Goal: Find specific page/section: Find specific page/section

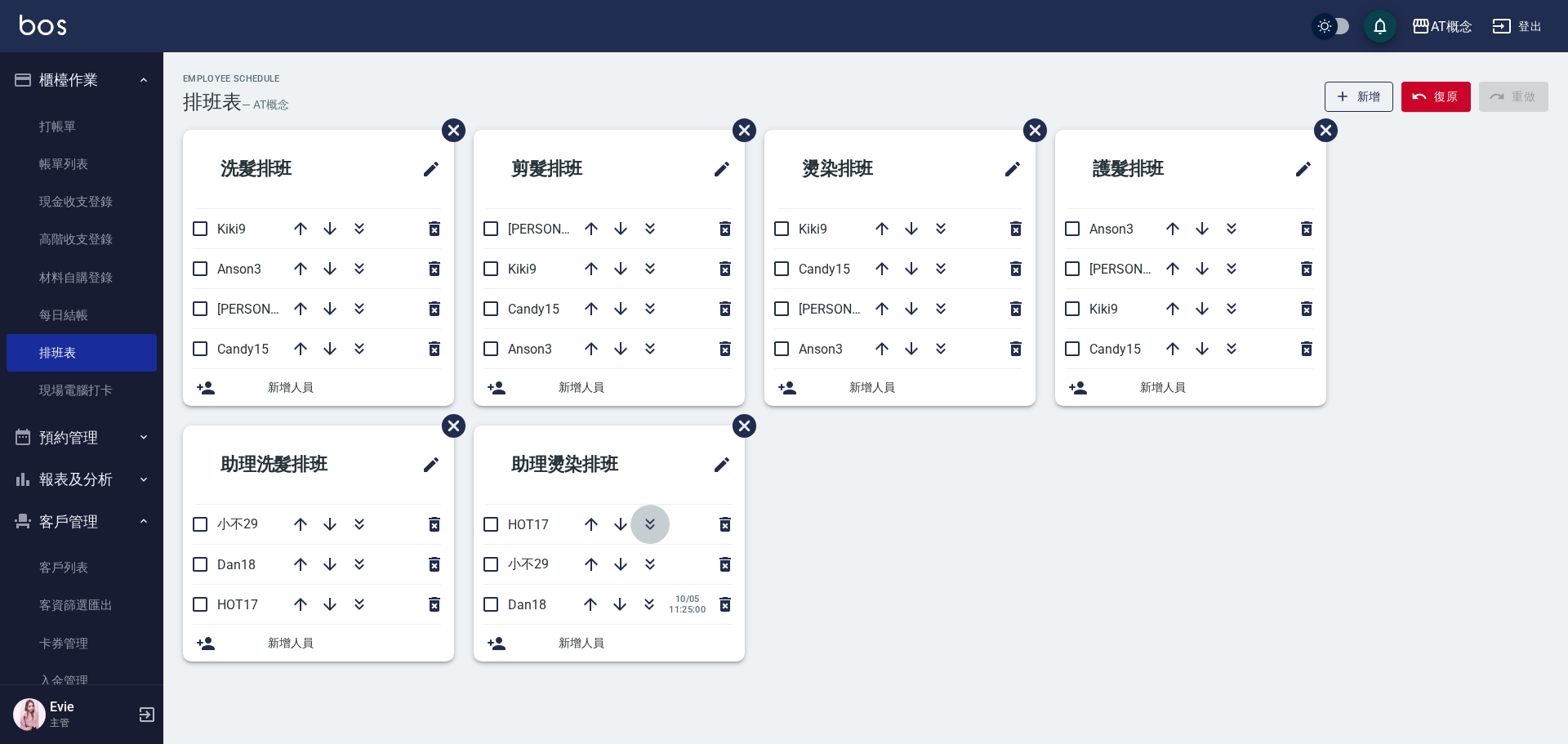
click at [649, 523] on icon "button" at bounding box center [650, 521] width 9 height 6
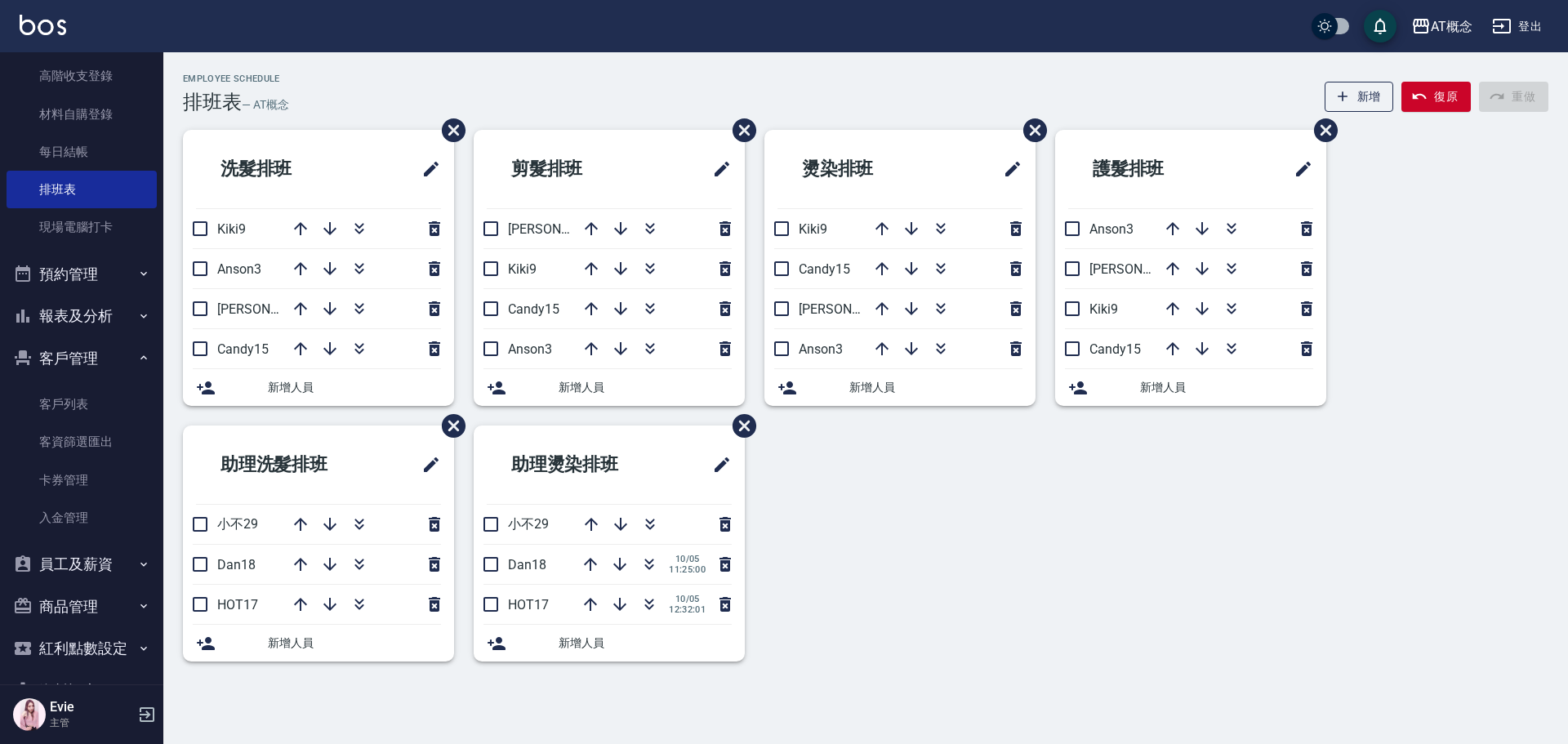
scroll to position [210, 0]
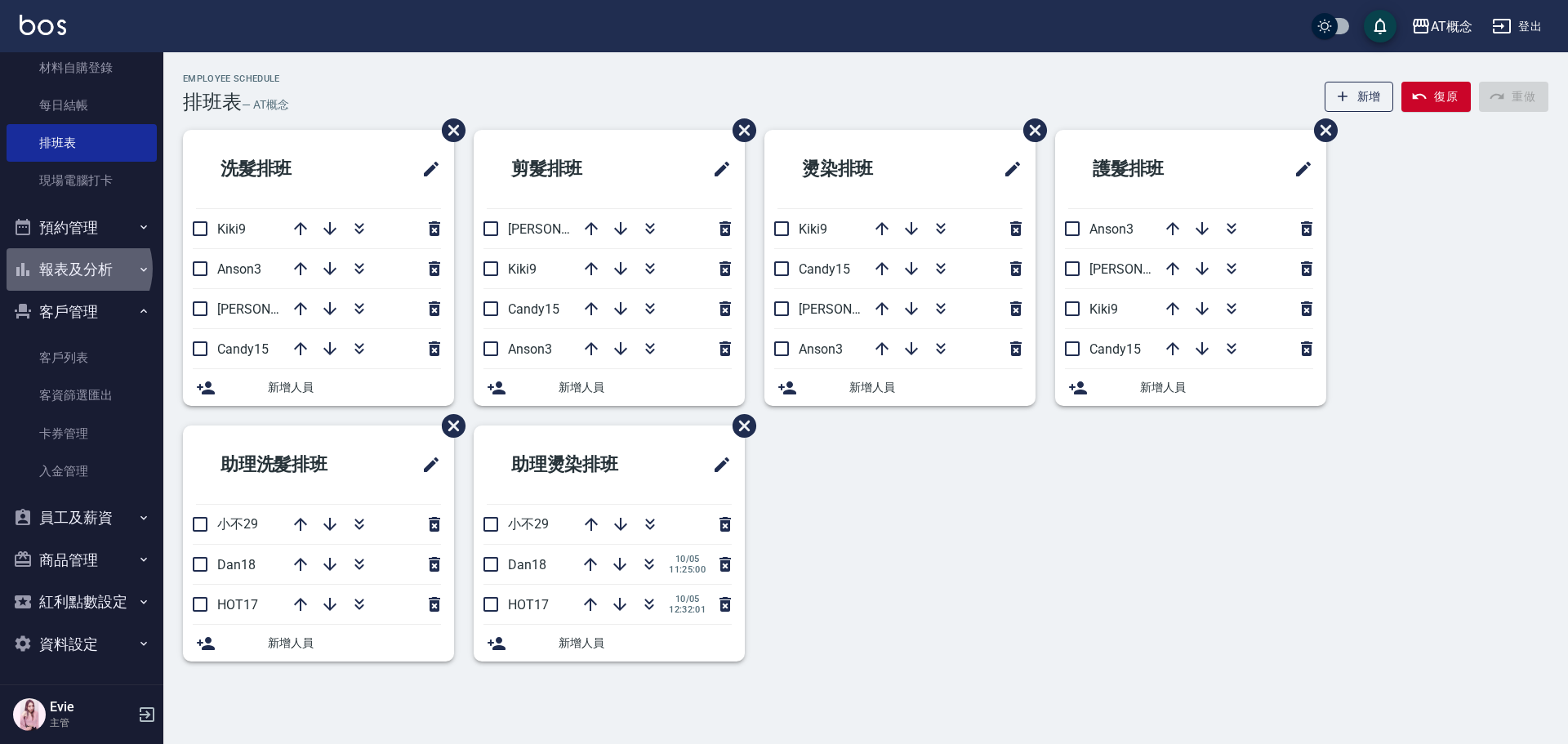
click at [77, 269] on button "報表及分析" at bounding box center [81, 269] width 150 height 42
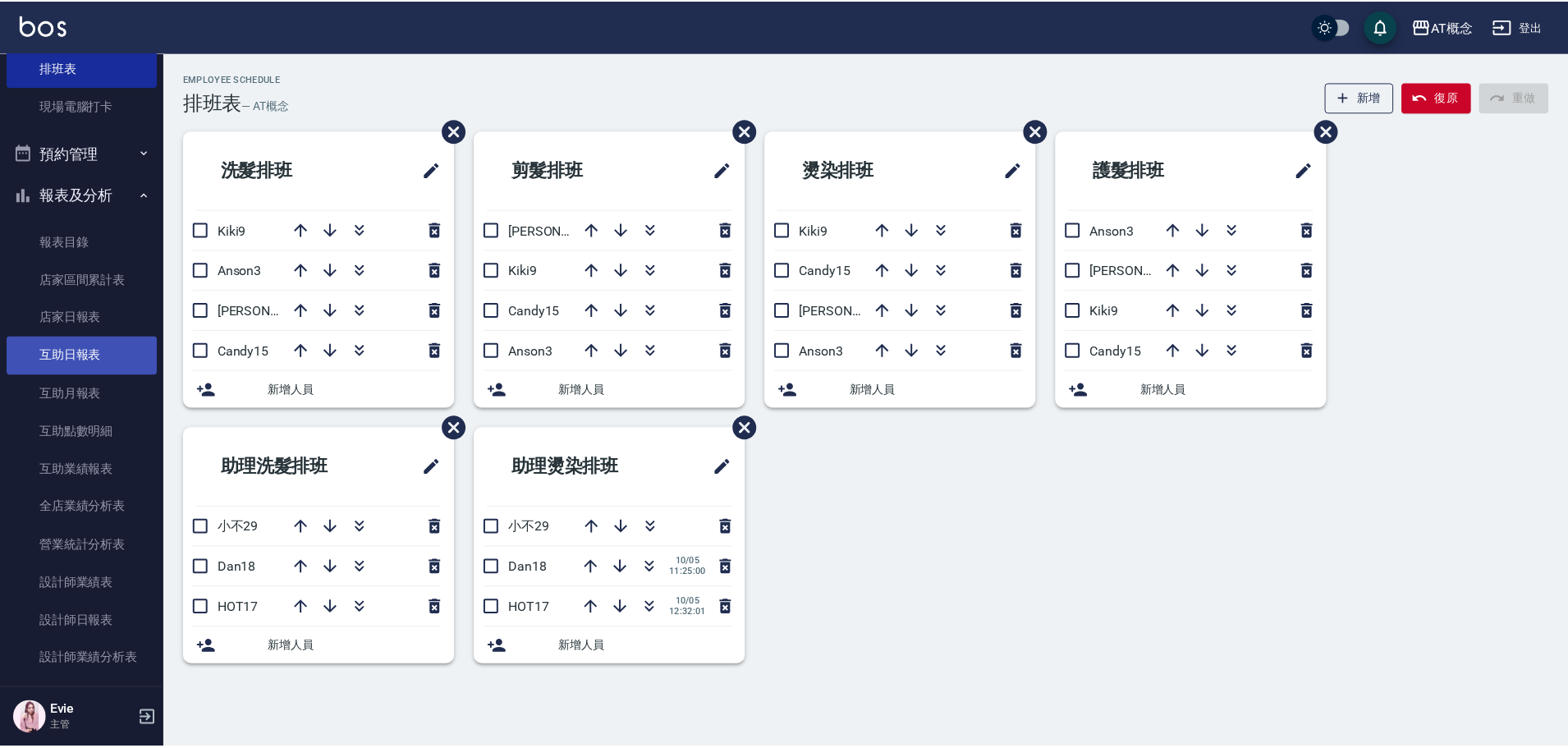
scroll to position [375, 0]
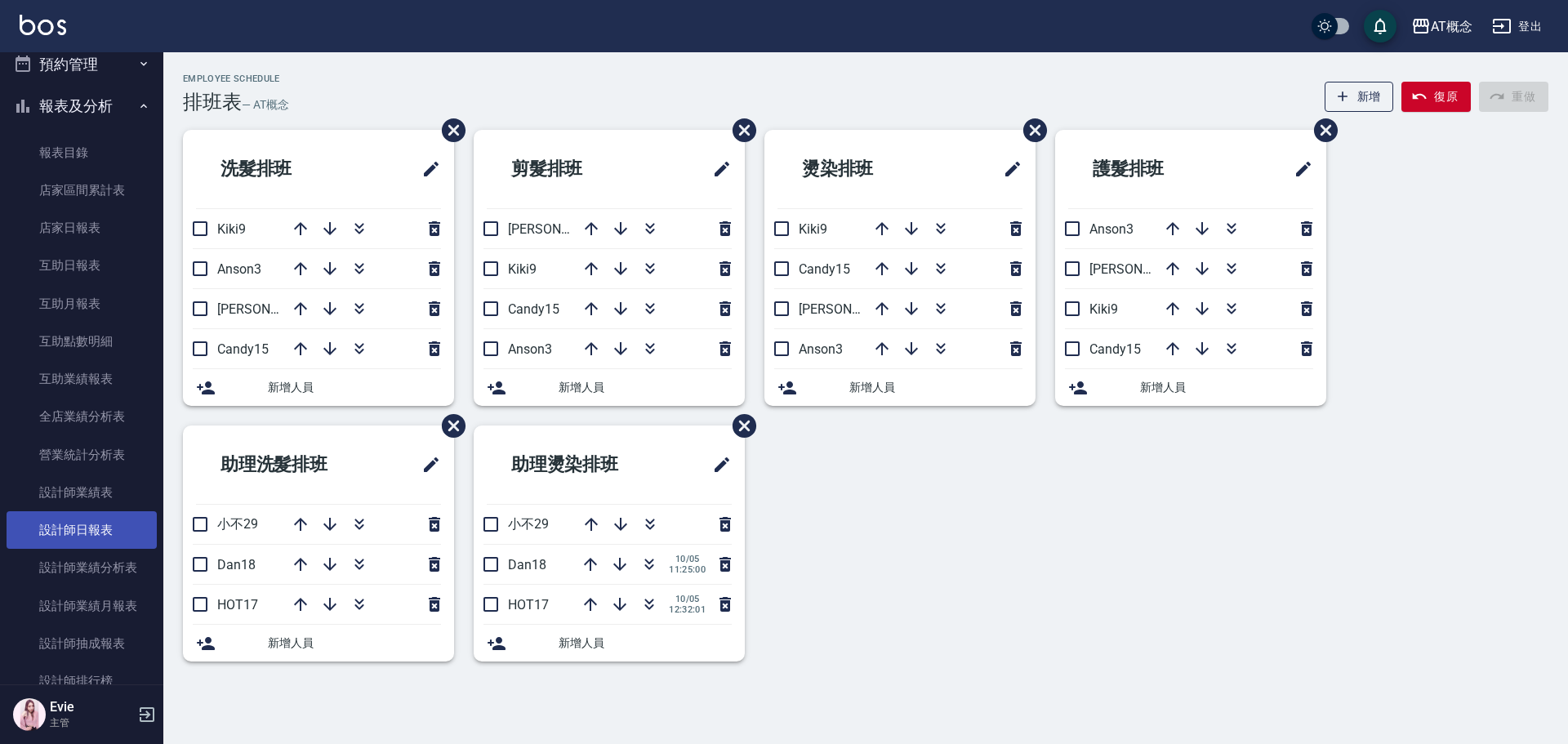
click at [89, 533] on link "設計師日報表" at bounding box center [81, 530] width 150 height 38
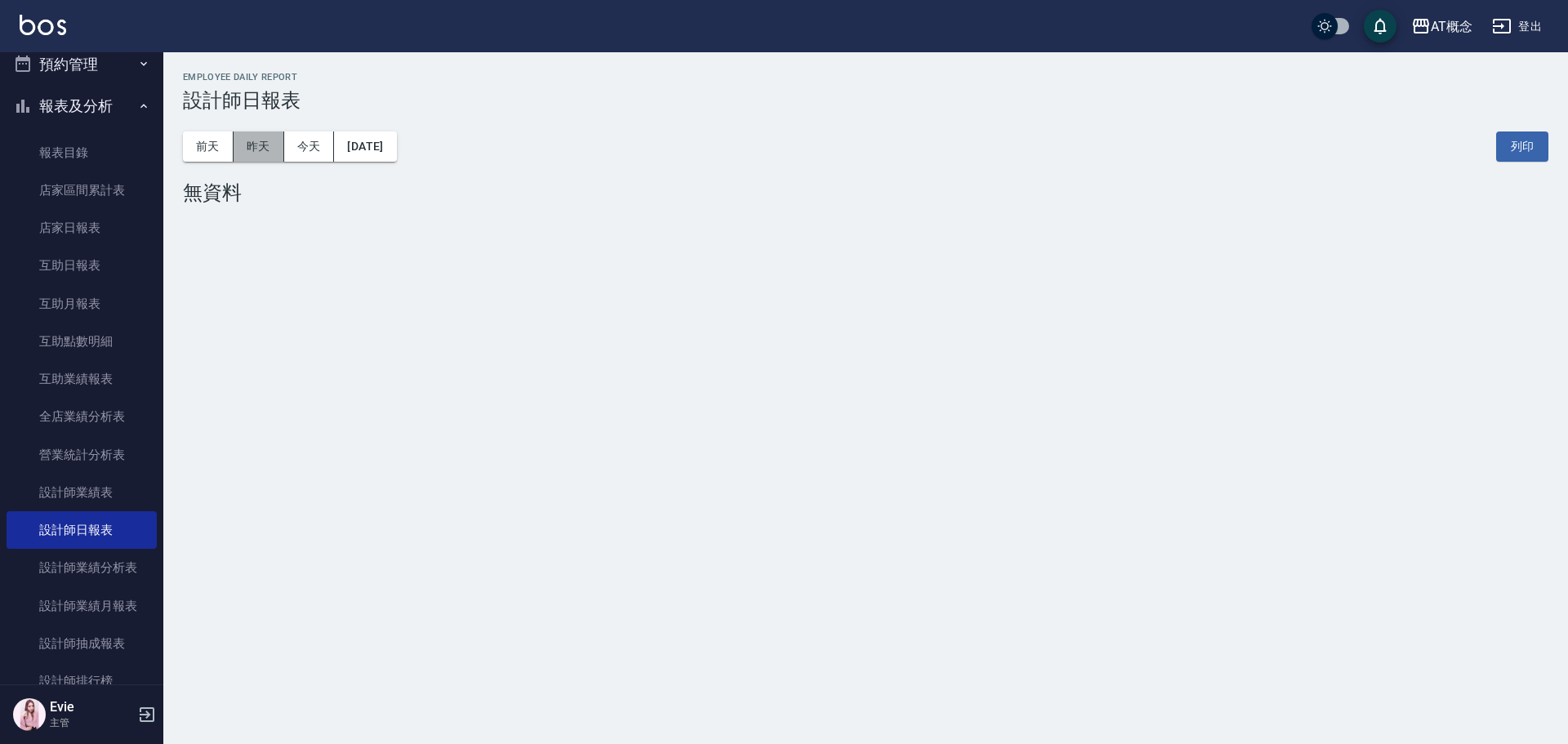
click at [257, 155] on button "昨天" at bounding box center [258, 146] width 51 height 30
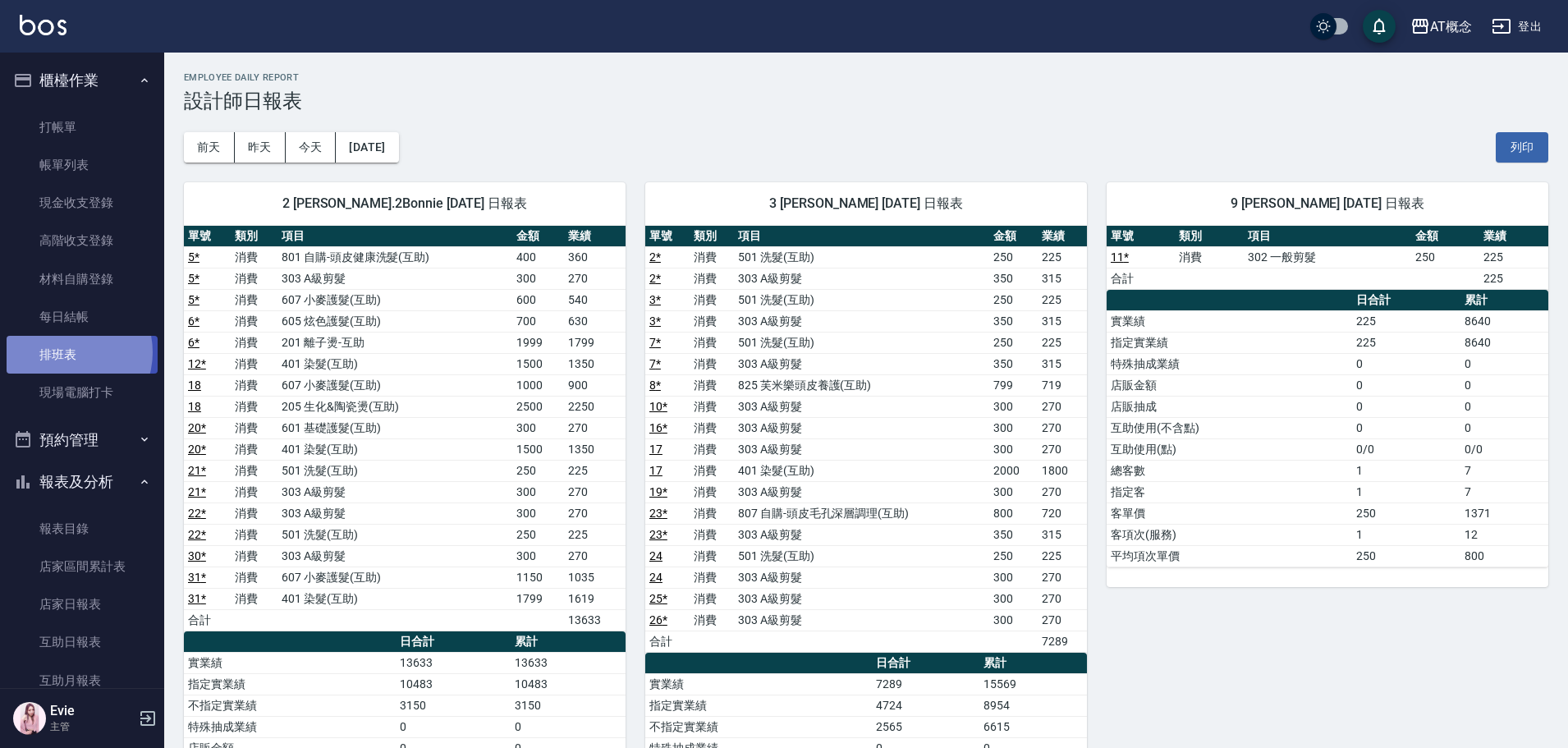
click at [66, 352] on link "排班表" at bounding box center [81, 354] width 151 height 38
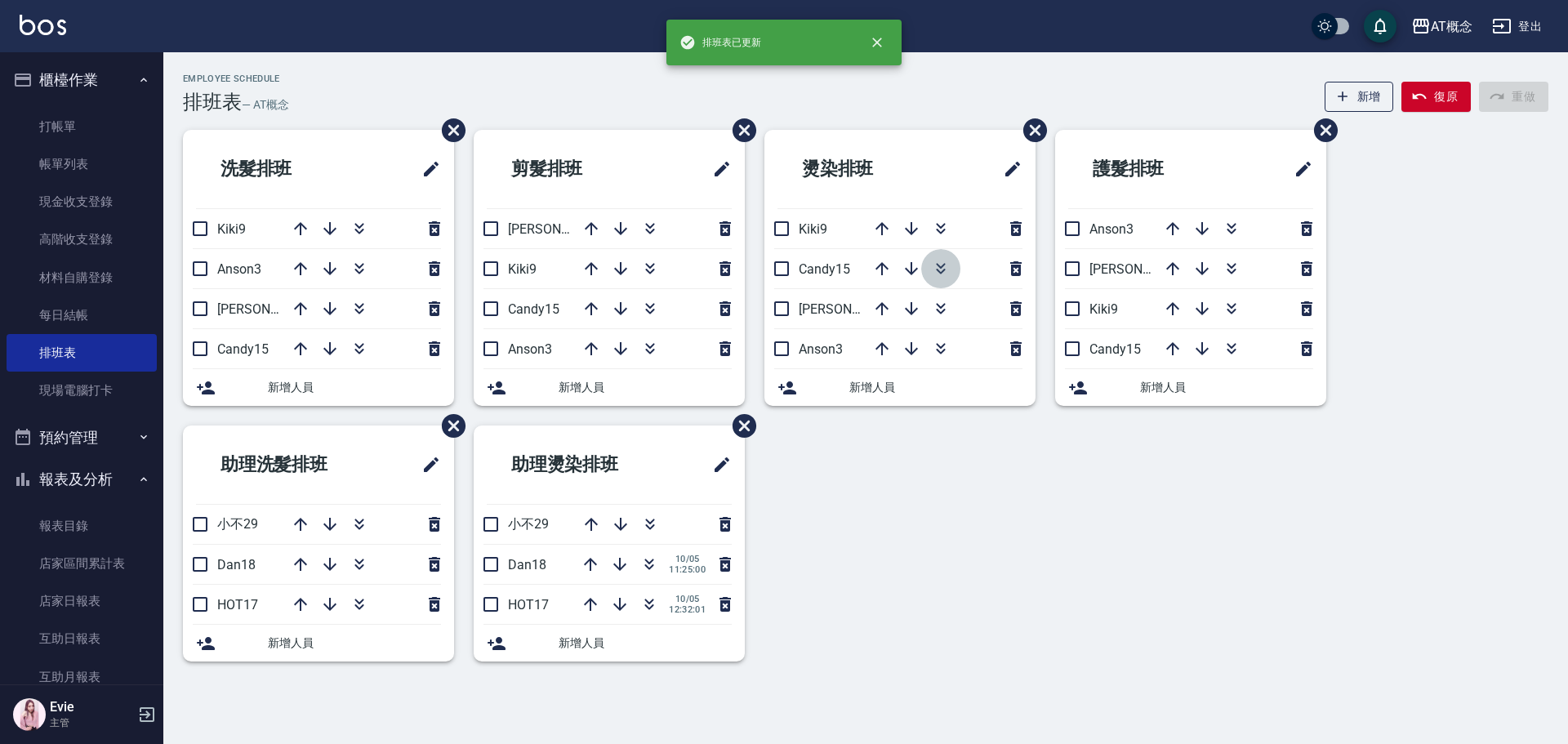
click at [939, 267] on icon "button" at bounding box center [941, 266] width 9 height 6
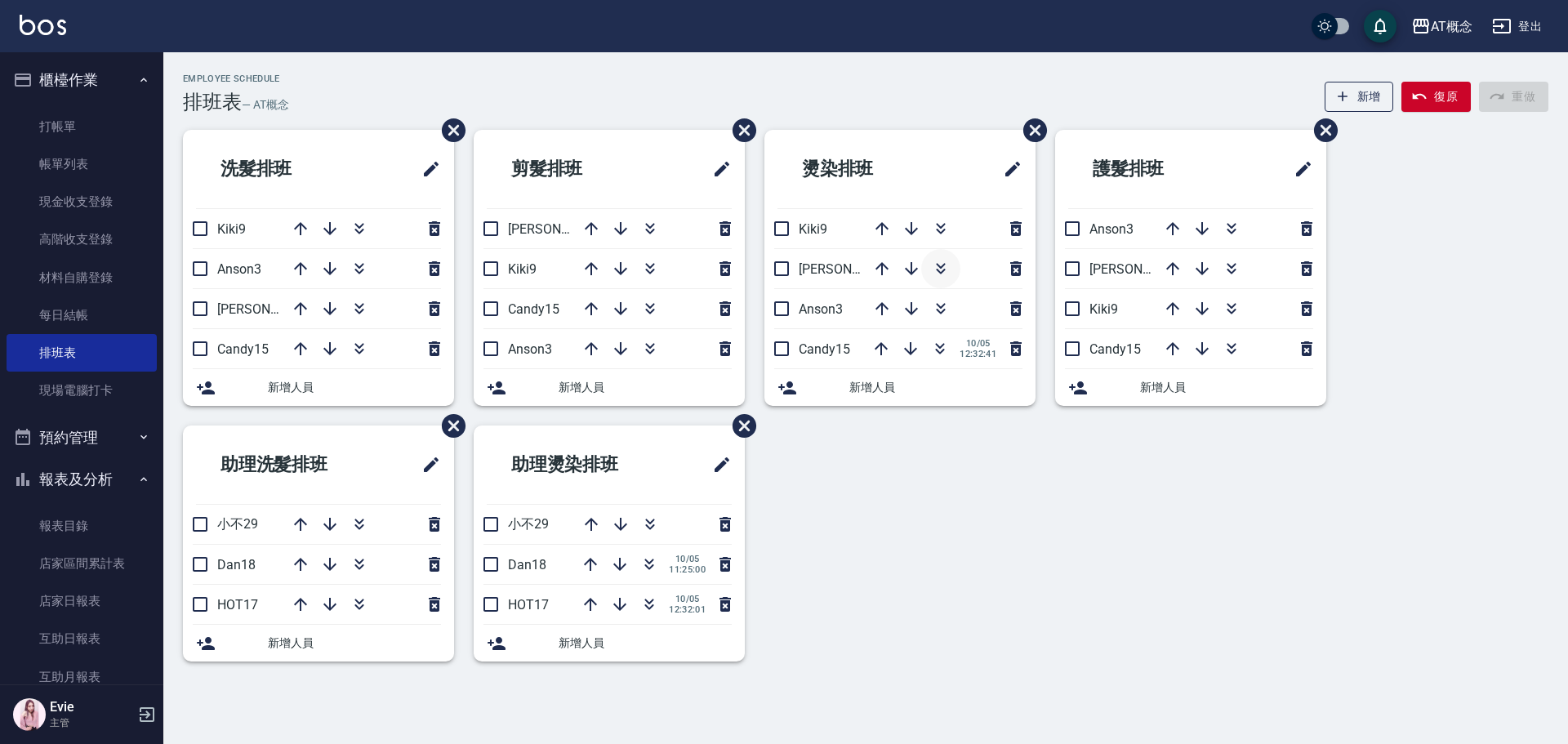
click at [934, 270] on icon "button" at bounding box center [940, 269] width 19 height 19
click at [647, 520] on icon "button" at bounding box center [650, 521] width 9 height 6
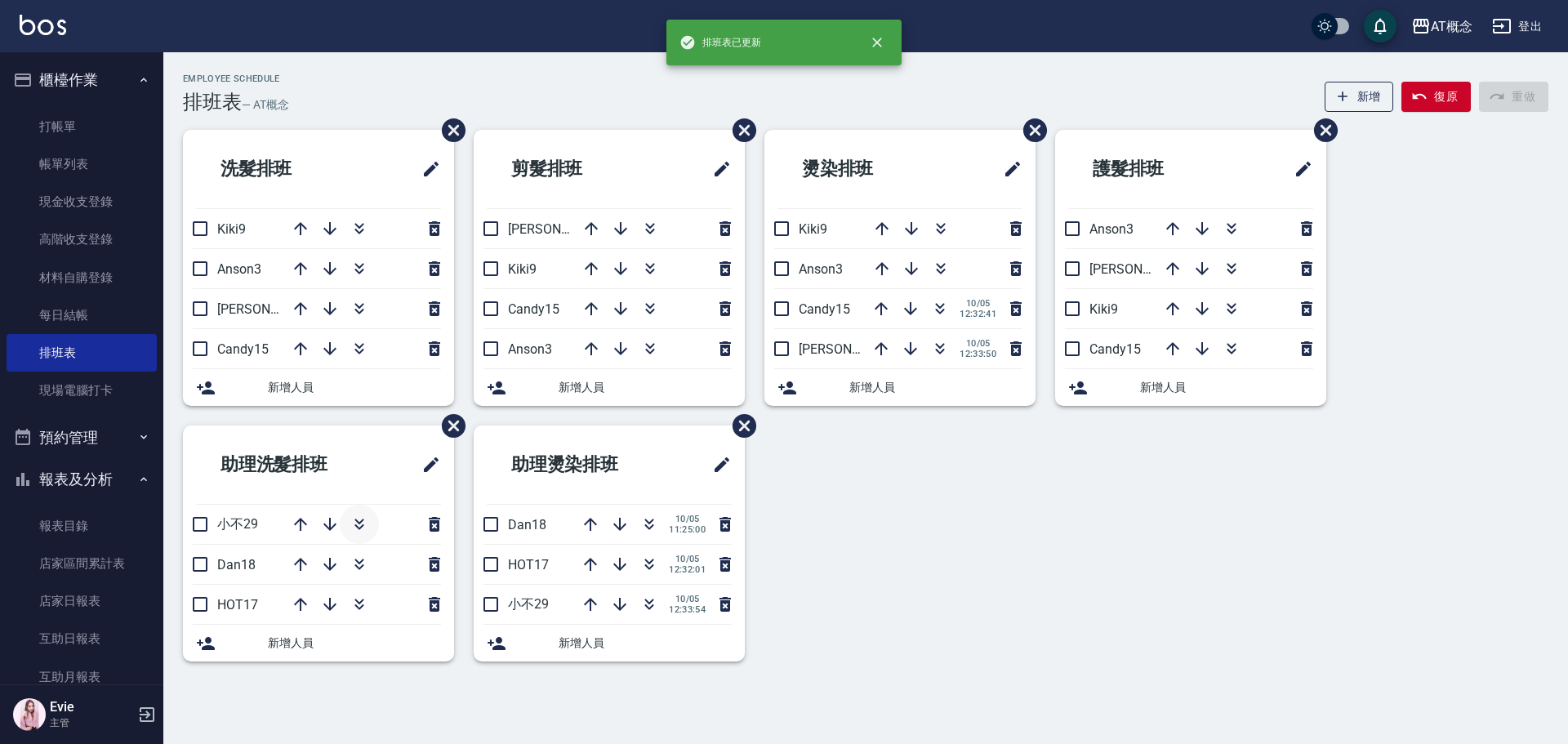
click at [354, 521] on icon "button" at bounding box center [359, 524] width 19 height 19
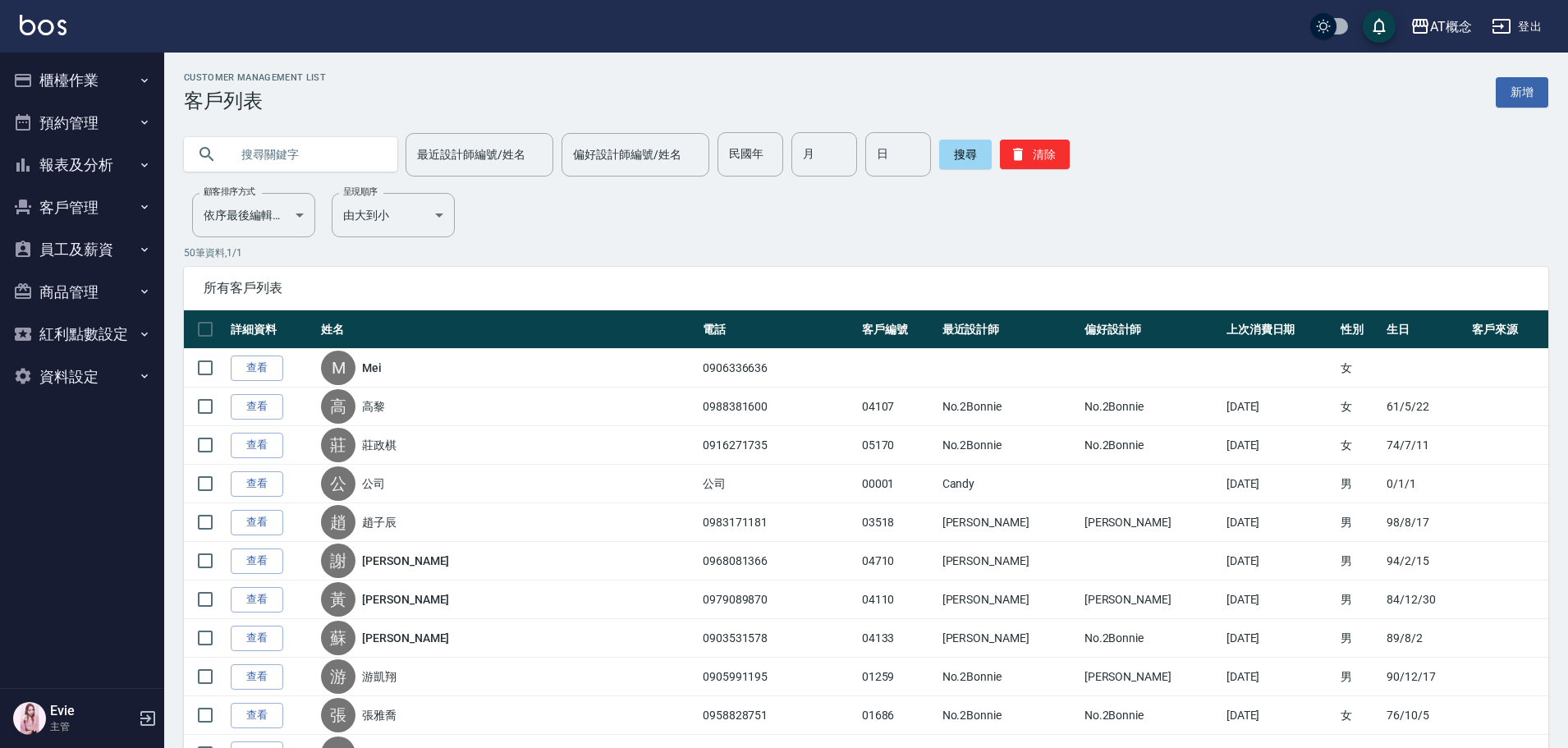
click at [355, 161] on input "text" at bounding box center [307, 154] width 154 height 44
type input "[DEMOGRAPHIC_DATA]"
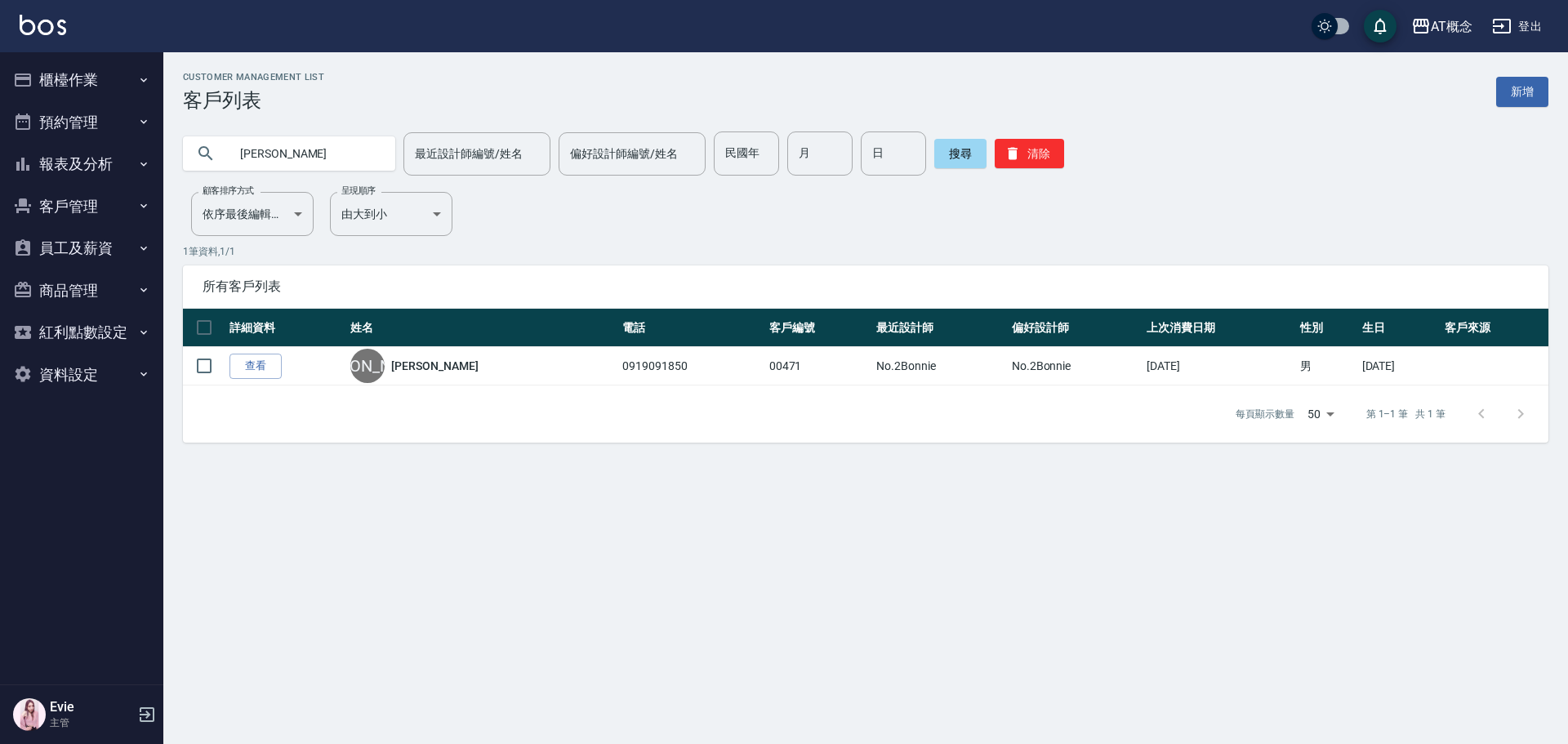
drag, startPoint x: 286, startPoint y: 146, endPoint x: 210, endPoint y: 166, distance: 78.6
click at [210, 166] on div "[PERSON_NAME]" at bounding box center [289, 153] width 212 height 34
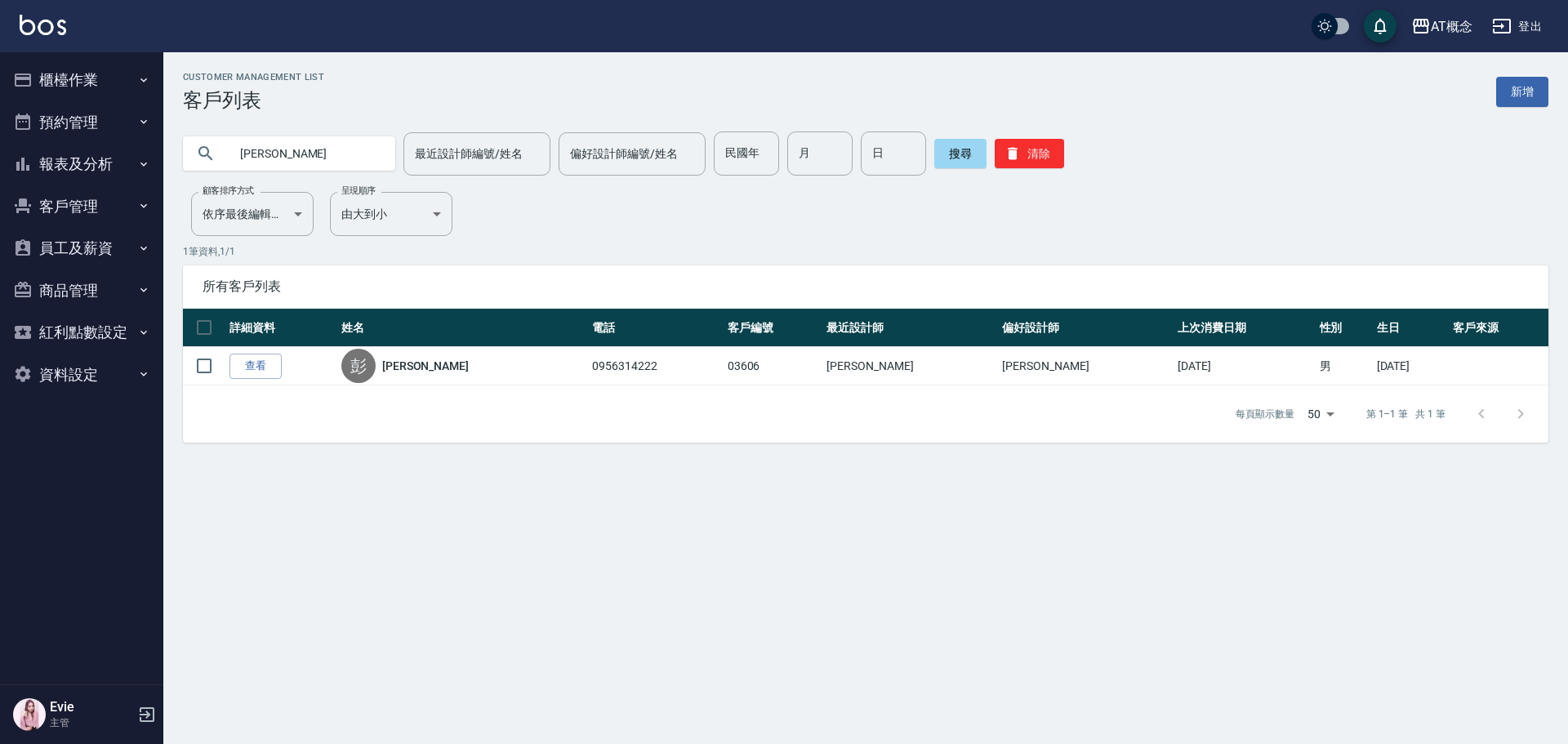
type input "彭"
type input "郭"
type input "[PERSON_NAME]"
